Goal: Task Accomplishment & Management: Use online tool/utility

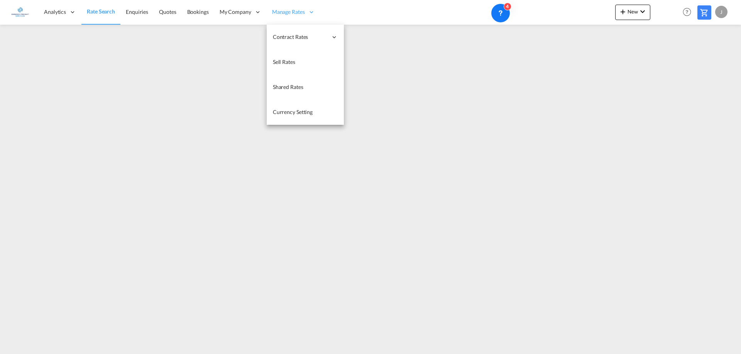
click at [286, 11] on span "Manage Rates" at bounding box center [288, 12] width 33 height 8
click at [292, 14] on span "Manage Rates" at bounding box center [288, 12] width 33 height 8
click at [393, 39] on link "My Rate Files" at bounding box center [382, 37] width 77 height 25
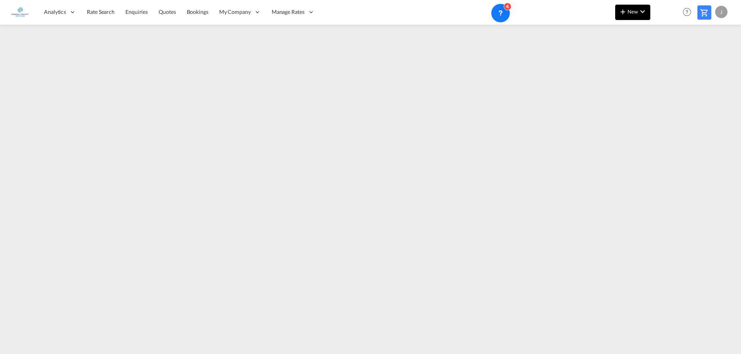
click at [636, 13] on span "New" at bounding box center [632, 11] width 29 height 6
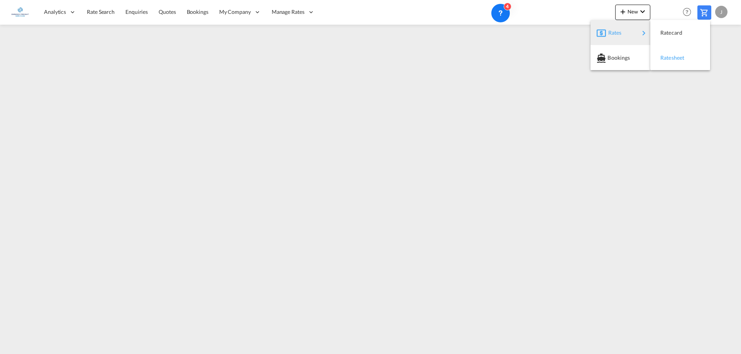
click at [665, 57] on span "Ratesheet" at bounding box center [664, 57] width 8 height 15
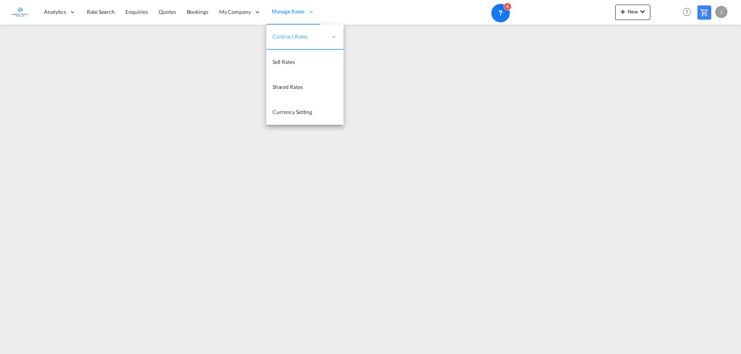
click at [297, 14] on span "Manage Rates" at bounding box center [288, 12] width 33 height 8
click at [365, 38] on span "My Rate Files" at bounding box center [365, 37] width 32 height 7
